Goal: Task Accomplishment & Management: Use online tool/utility

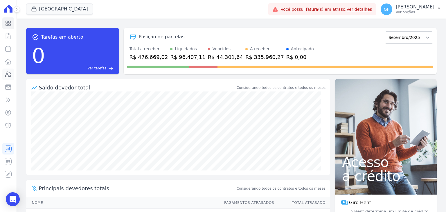
click at [7, 77] on icon at bounding box center [8, 74] width 7 height 7
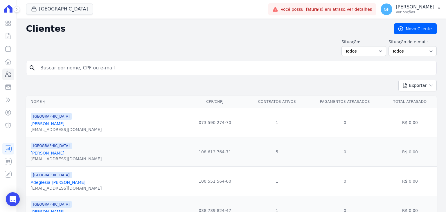
click at [58, 68] on input "search" at bounding box center [235, 68] width 397 height 12
type input "[PERSON_NAME]"
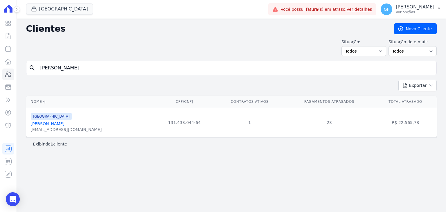
click at [64, 122] on link "[PERSON_NAME]" at bounding box center [48, 123] width 34 height 5
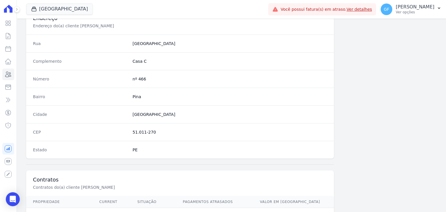
scroll to position [330, 0]
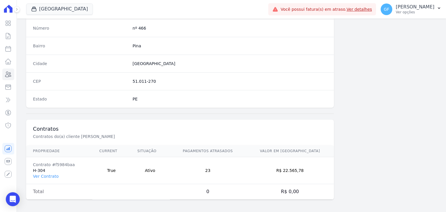
click at [46, 178] on td "Contrato #f5984baa H-304 Ver Contrato" at bounding box center [59, 170] width 66 height 27
click at [49, 176] on link "Ver Contrato" at bounding box center [46, 176] width 26 height 5
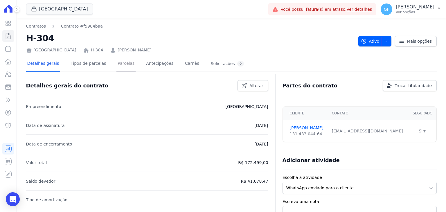
click at [122, 63] on link "Parcelas" at bounding box center [125, 63] width 19 height 15
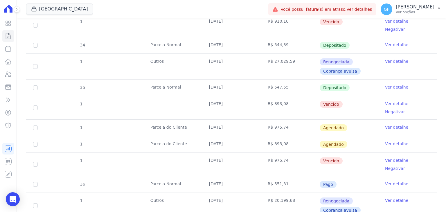
scroll to position [494, 0]
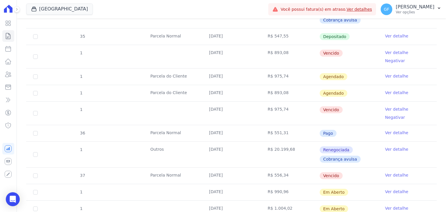
drag, startPoint x: 220, startPoint y: 126, endPoint x: 351, endPoint y: 130, distance: 130.8
click at [351, 167] on tr "37 [GEOGRAPHIC_DATA] [DATE] R$ 556,34 [GEOGRAPHIC_DATA] Ver detalhe" at bounding box center [231, 175] width 411 height 17
click at [297, 168] on td "R$ 556,34" at bounding box center [290, 176] width 59 height 16
click at [395, 172] on link "Ver detalhe" at bounding box center [396, 175] width 23 height 6
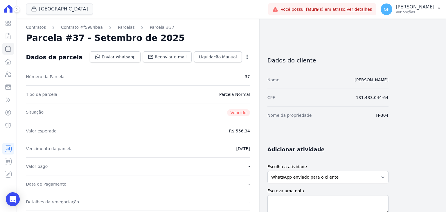
scroll to position [116, 0]
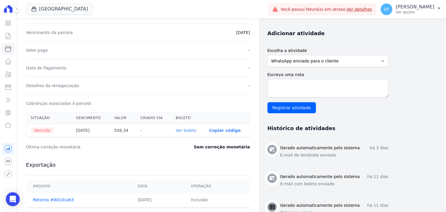
click at [189, 128] on link "Ver boleto" at bounding box center [186, 130] width 21 height 5
